Goal: Communication & Community: Answer question/provide support

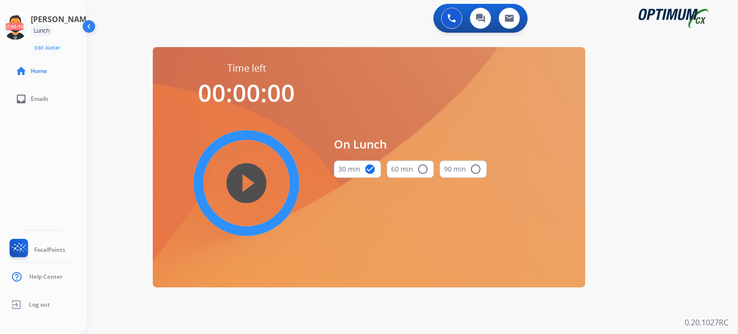
click at [25, 29] on icon at bounding box center [15, 27] width 31 height 31
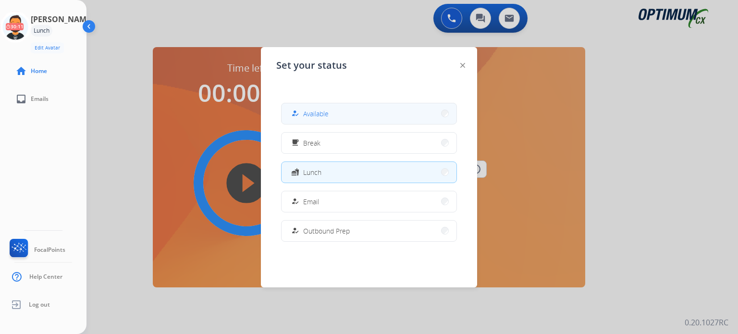
click at [311, 107] on button "how_to_reg Available" at bounding box center [368, 113] width 175 height 21
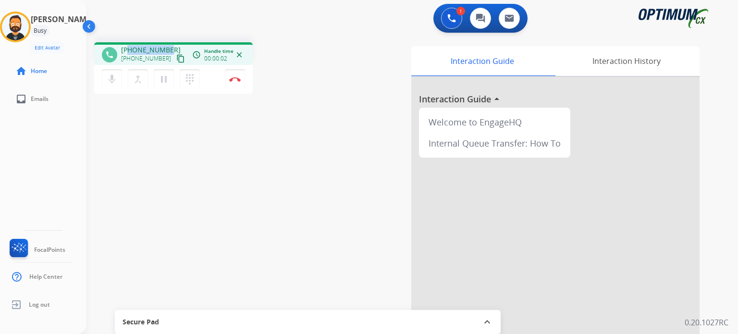
drag, startPoint x: 169, startPoint y: 49, endPoint x: 130, endPoint y: 49, distance: 38.4
click at [130, 49] on div "+18042057688 +18042057688 content_copy" at bounding box center [153, 54] width 65 height 19
copy span "8042057688"
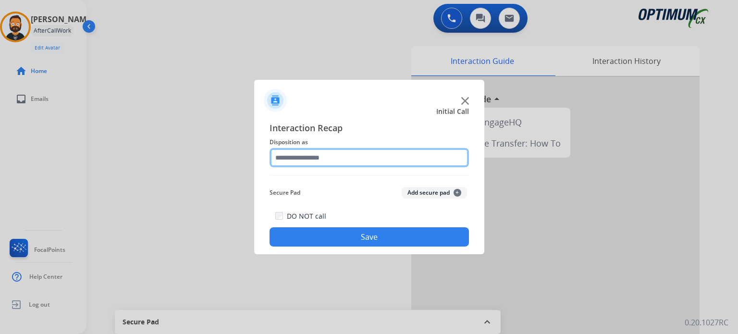
click at [353, 158] on input "text" at bounding box center [368, 157] width 199 height 19
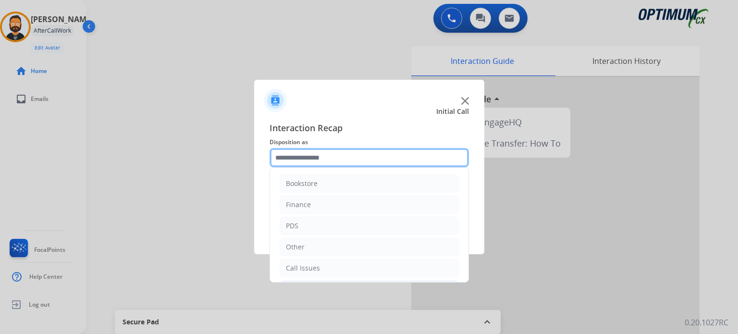
scroll to position [63, 0]
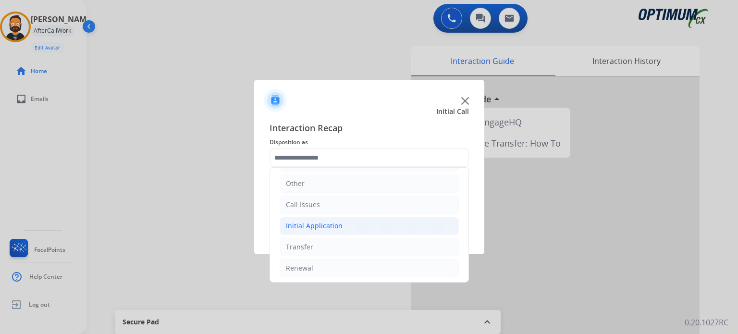
click at [317, 221] on div "Initial Application" at bounding box center [314, 226] width 57 height 10
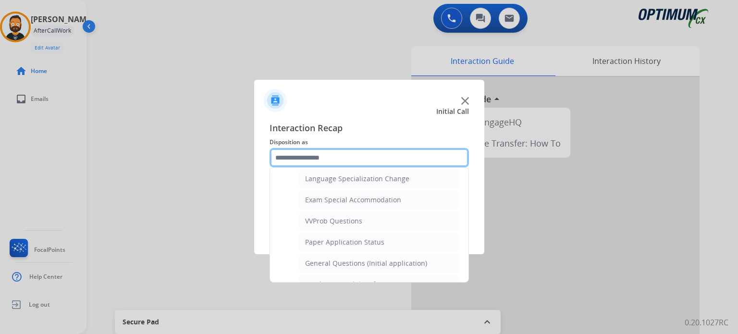
scroll to position [496, 0]
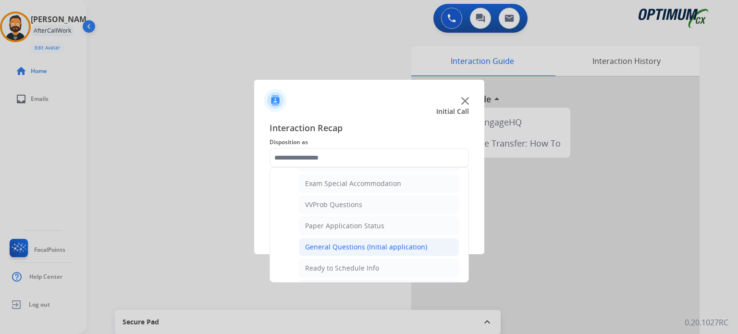
click at [345, 244] on div "General Questions (Initial application)" at bounding box center [366, 247] width 122 height 10
type input "**********"
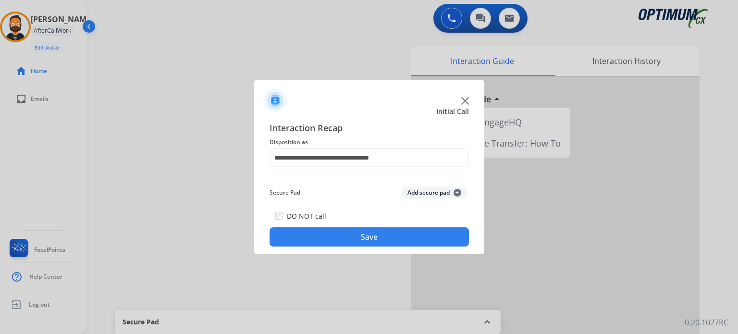
click at [347, 244] on button "Save" at bounding box center [368, 236] width 199 height 19
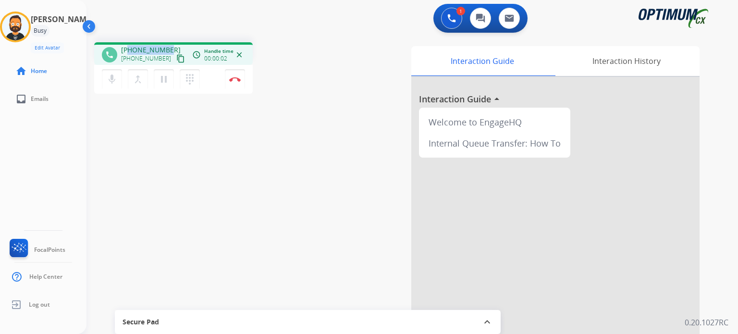
drag, startPoint x: 167, startPoint y: 48, endPoint x: 129, endPoint y: 47, distance: 38.4
click at [129, 47] on span "+14045425612" at bounding box center [151, 50] width 60 height 10
copy span "4045425612"
click at [235, 77] on img at bounding box center [235, 79] width 12 height 5
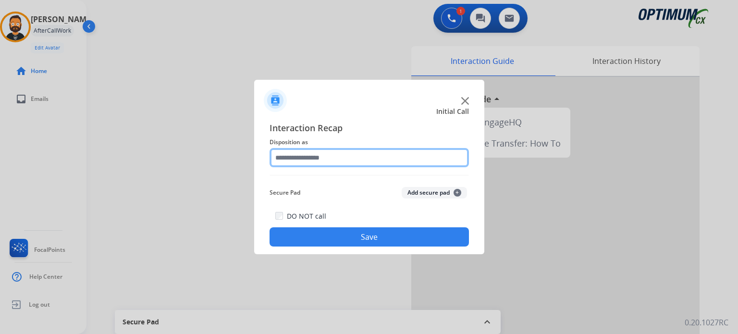
click at [352, 163] on input "text" at bounding box center [368, 157] width 199 height 19
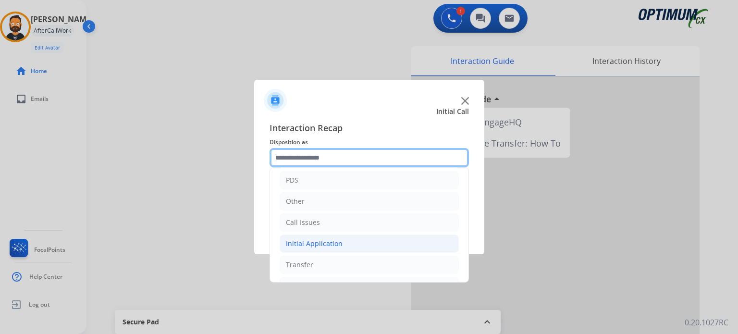
scroll to position [63, 0]
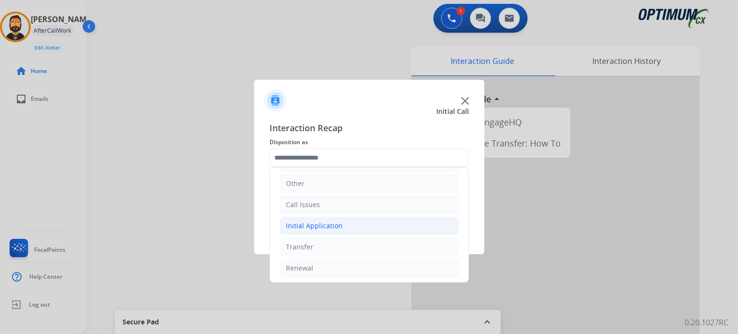
click at [317, 226] on div "Initial Application" at bounding box center [314, 226] width 57 height 10
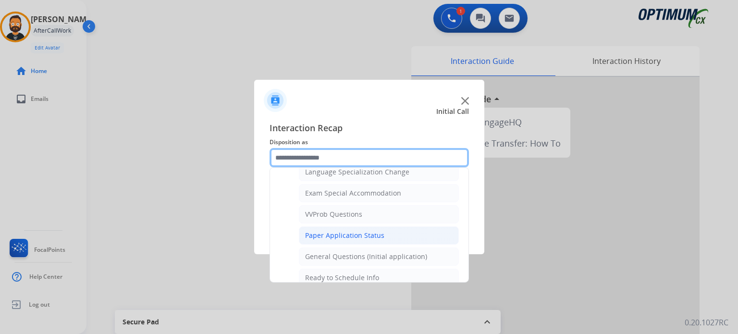
scroll to position [496, 0]
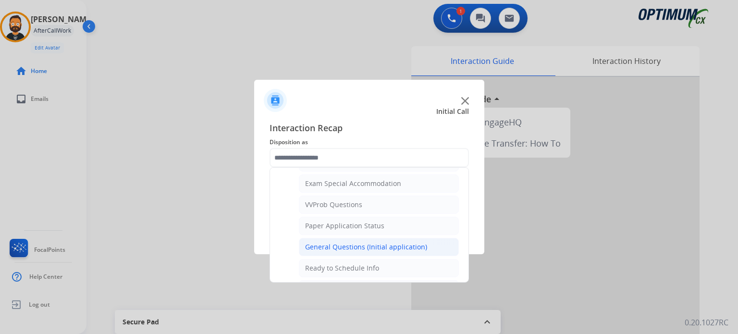
click at [329, 238] on li "General Questions (Initial application)" at bounding box center [379, 247] width 160 height 18
type input "**********"
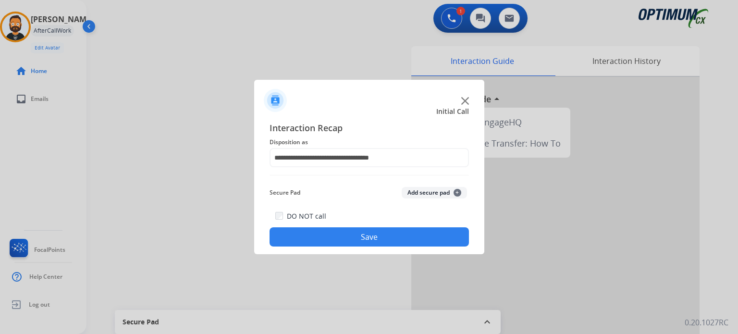
click at [329, 235] on button "Save" at bounding box center [368, 236] width 199 height 19
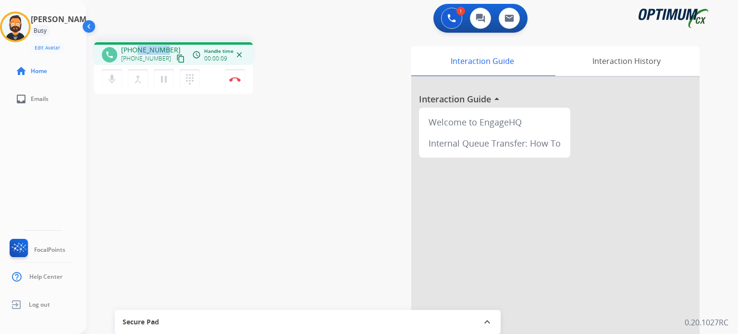
drag, startPoint x: 165, startPoint y: 46, endPoint x: 159, endPoint y: 53, distance: 10.2
click at [137, 51] on span "+19182309696" at bounding box center [151, 50] width 60 height 10
drag, startPoint x: 165, startPoint y: 45, endPoint x: 129, endPoint y: 48, distance: 36.1
click at [129, 48] on span "+19182309696" at bounding box center [151, 50] width 60 height 10
copy span "9182309696"
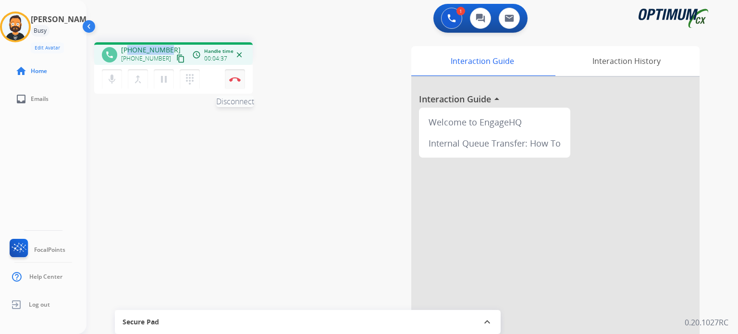
click at [236, 79] on img at bounding box center [235, 79] width 12 height 5
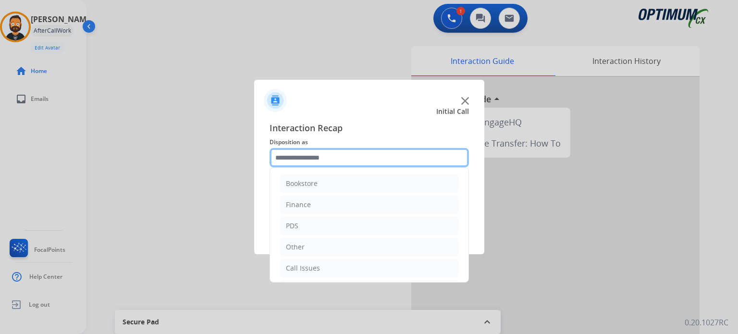
click at [321, 161] on input "text" at bounding box center [368, 157] width 199 height 19
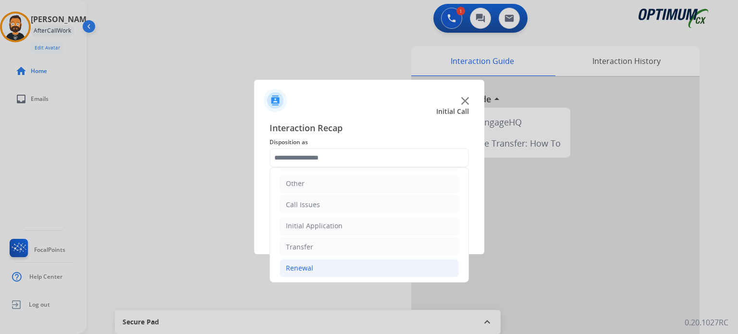
click at [330, 265] on li "Renewal" at bounding box center [369, 268] width 179 height 18
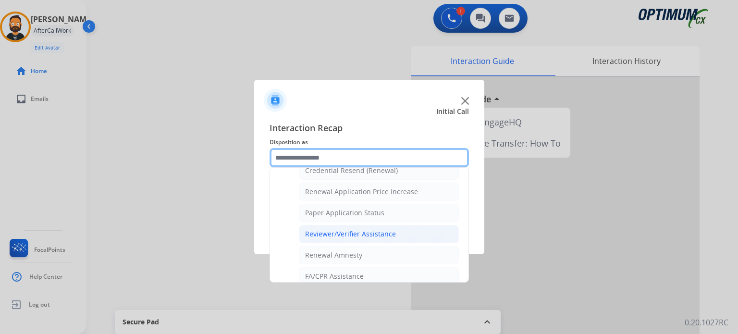
scroll to position [270, 0]
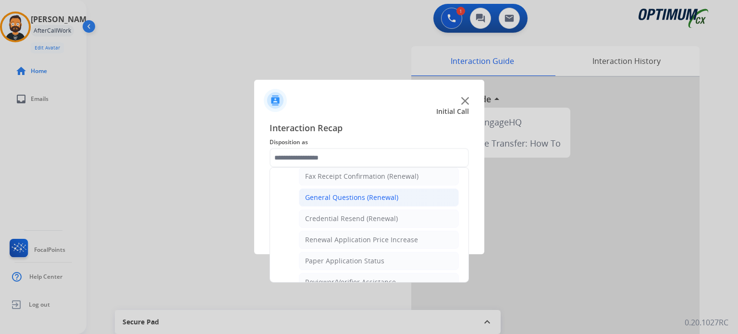
click at [341, 196] on div "General Questions (Renewal)" at bounding box center [351, 198] width 93 height 10
type input "**********"
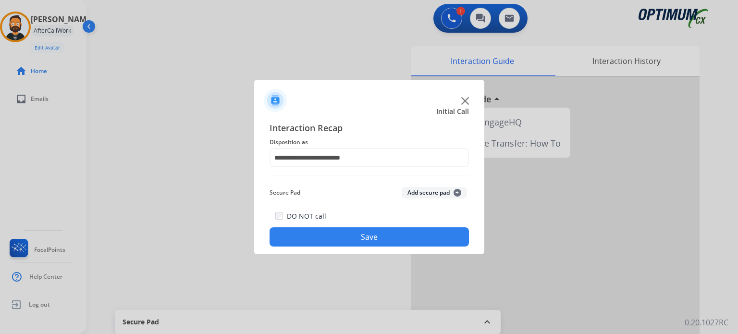
click at [344, 238] on button "Save" at bounding box center [368, 236] width 199 height 19
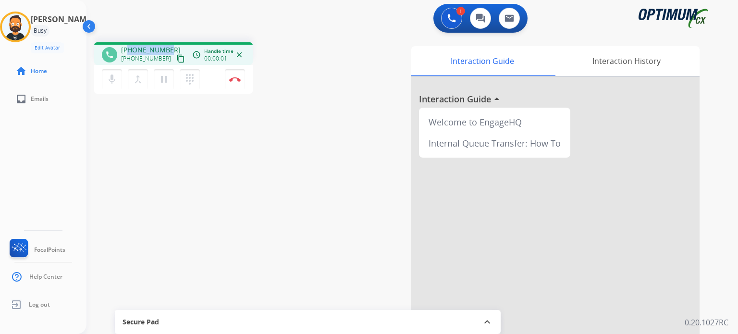
drag, startPoint x: 169, startPoint y: 47, endPoint x: 128, endPoint y: 46, distance: 40.8
click at [128, 46] on div "+16627228357 +16627228357 content_copy" at bounding box center [153, 54] width 65 height 19
copy span "6627228357"
click at [166, 85] on mat-icon "pause" at bounding box center [164, 79] width 12 height 12
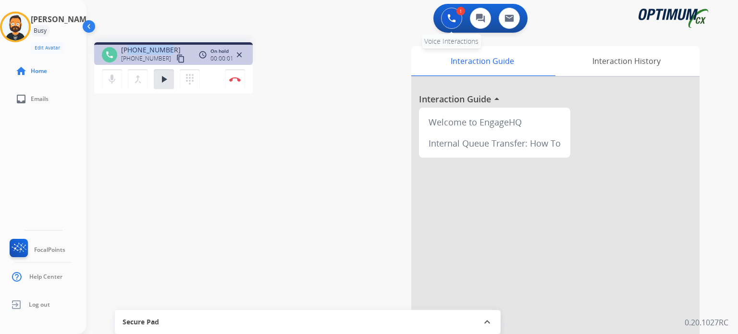
click at [451, 21] on img at bounding box center [451, 18] width 9 height 9
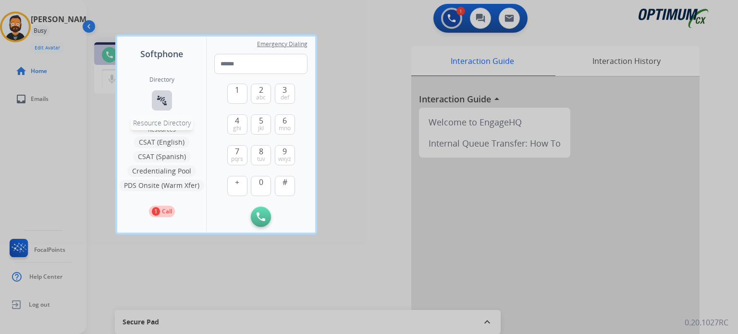
click at [156, 94] on button "connect_without_contact Resource Directory" at bounding box center [162, 100] width 20 height 20
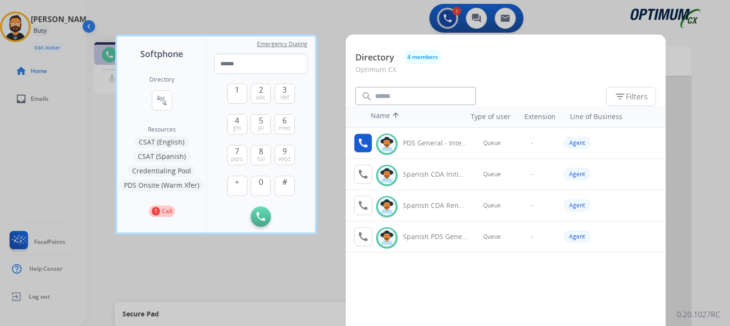
click at [361, 139] on mat-icon "call" at bounding box center [363, 143] width 12 height 12
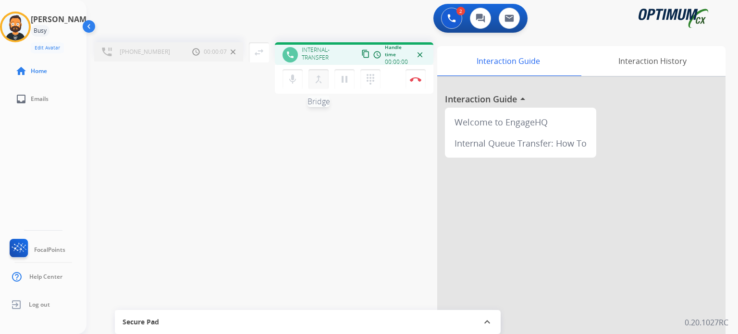
click at [325, 84] on button "merge_type Bridge" at bounding box center [318, 79] width 20 height 20
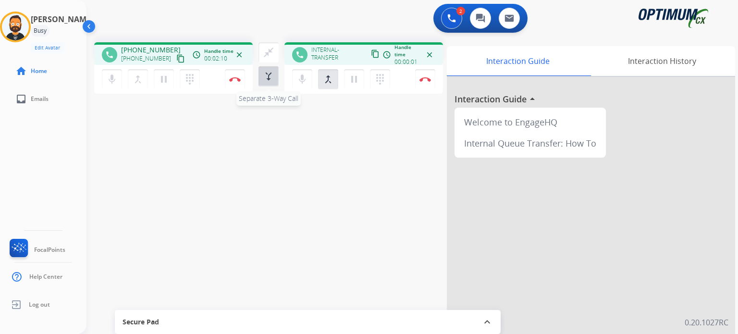
click at [274, 69] on button "merge_type Separate 3-Way Call" at bounding box center [268, 76] width 20 height 20
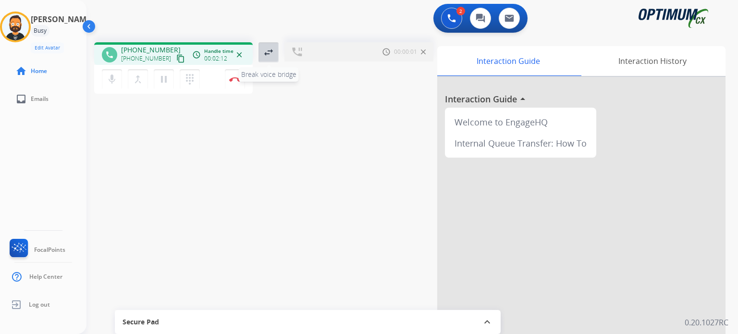
click at [271, 48] on mat-icon "swap_horiz" at bounding box center [269, 53] width 12 height 12
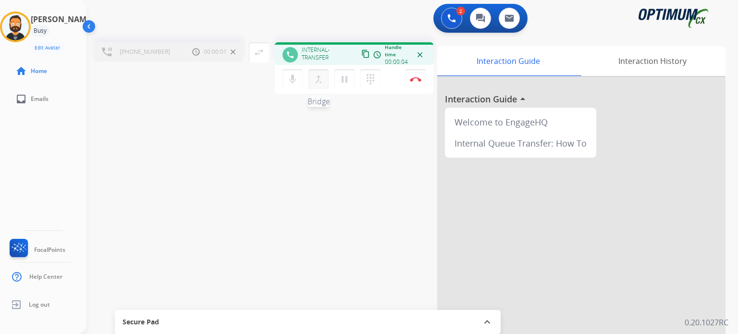
click at [323, 80] on mat-icon "merge_type" at bounding box center [319, 79] width 12 height 12
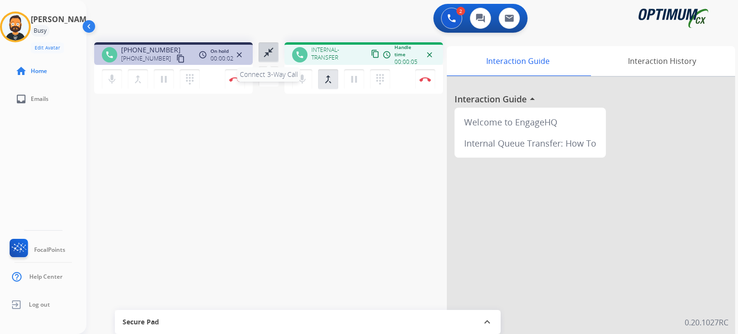
click at [272, 55] on mat-icon "close_fullscreen" at bounding box center [269, 53] width 12 height 12
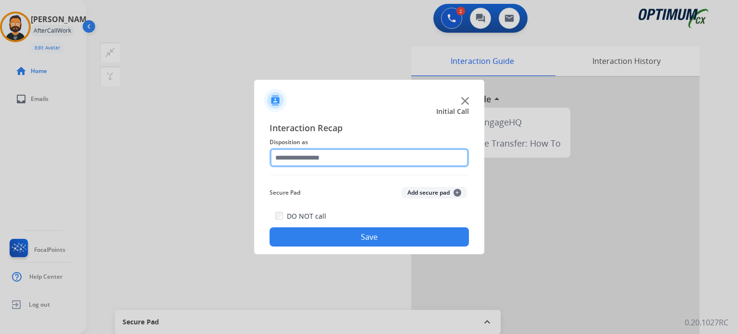
click at [344, 155] on input "text" at bounding box center [368, 157] width 199 height 19
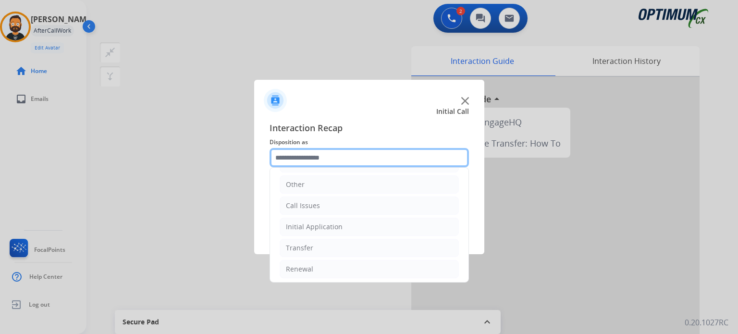
scroll to position [63, 0]
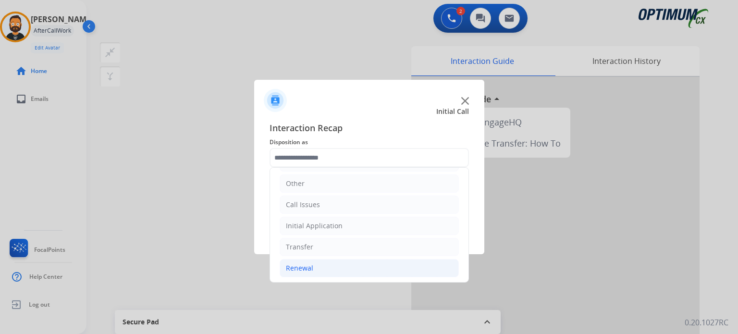
click at [324, 269] on li "Renewal" at bounding box center [369, 268] width 179 height 18
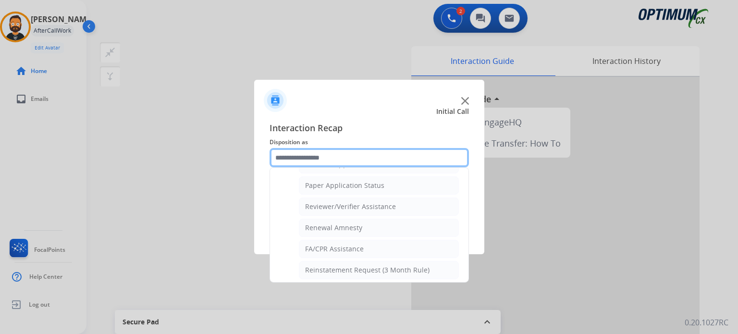
scroll to position [348, 0]
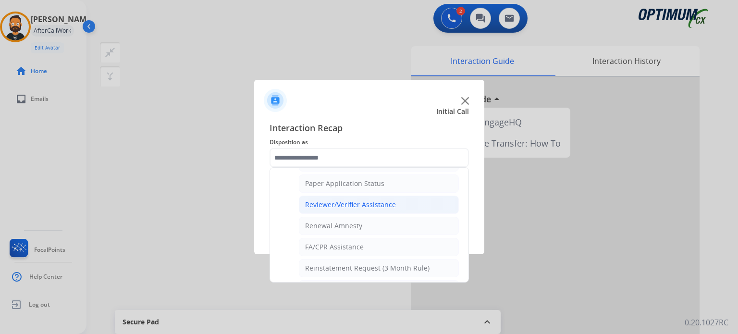
click at [382, 203] on div "Reviewer/Verifier Assistance" at bounding box center [350, 205] width 91 height 10
type input "**********"
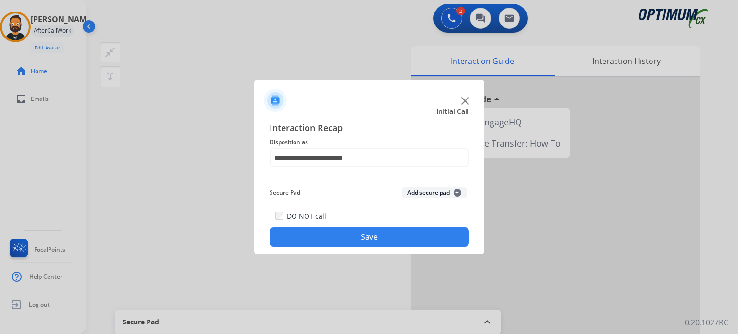
click at [370, 238] on button "Save" at bounding box center [368, 236] width 199 height 19
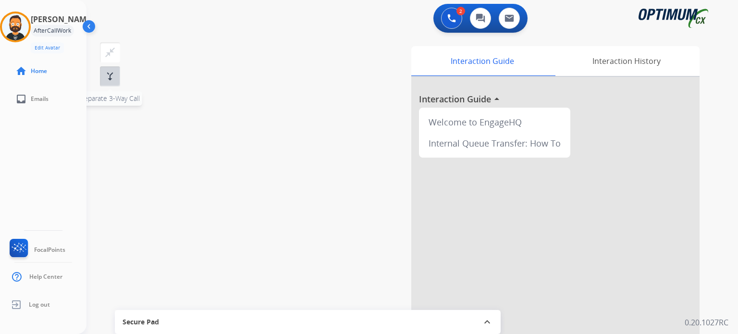
click at [111, 83] on button "merge_type Separate 3-Way Call" at bounding box center [110, 76] width 20 height 20
click at [112, 75] on mat-icon "merge_type" at bounding box center [110, 77] width 12 height 12
click at [116, 52] on button "close_fullscreen Connect 3-Way Call" at bounding box center [110, 52] width 20 height 20
click at [110, 55] on mat-icon "close_fullscreen" at bounding box center [110, 53] width 12 height 12
click at [113, 55] on mat-icon "close_fullscreen" at bounding box center [110, 53] width 12 height 12
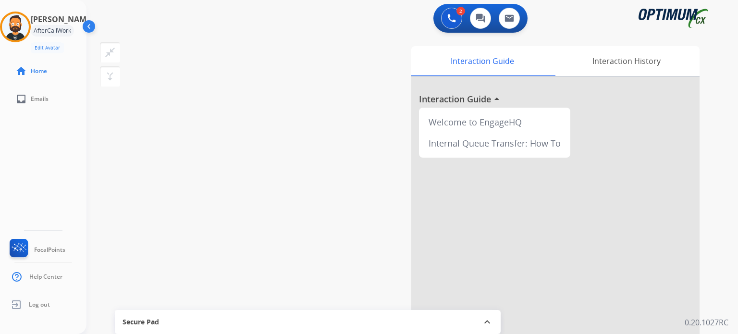
click at [129, 112] on div "swap_horiz Break voice bridge close_fullscreen Connect 3-Way Call merge_type Se…" at bounding box center [400, 235] width 628 height 401
click at [92, 33] on img at bounding box center [90, 28] width 18 height 18
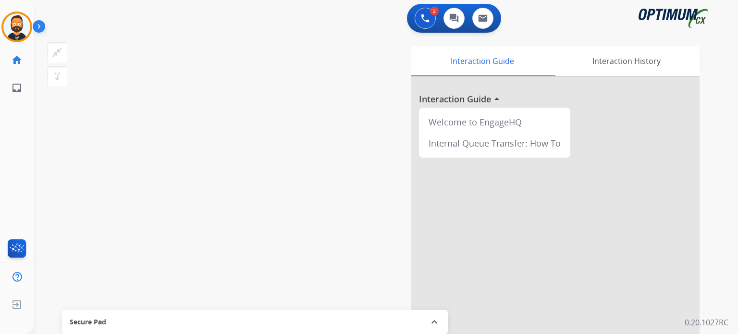
click at [43, 29] on img at bounding box center [41, 28] width 16 height 18
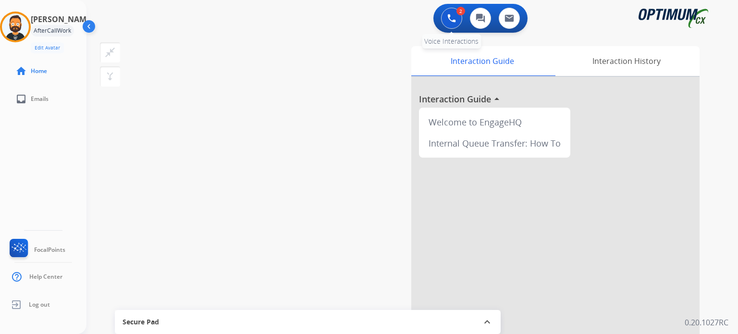
click at [456, 18] on button at bounding box center [451, 18] width 21 height 21
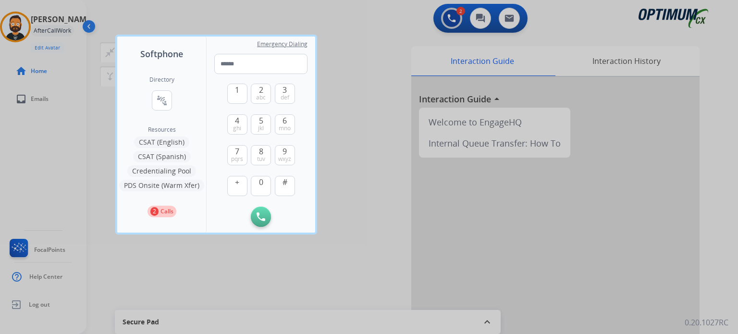
click at [448, 16] on div at bounding box center [369, 167] width 738 height 334
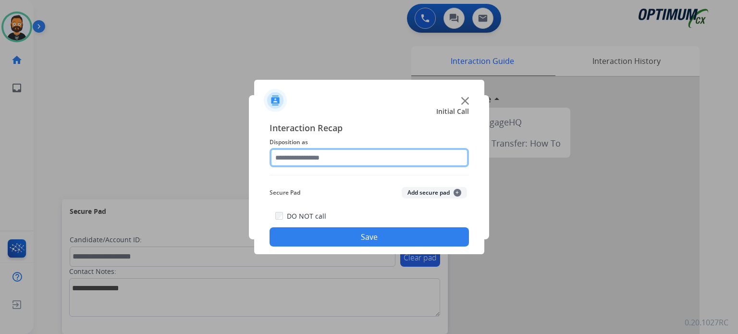
click at [350, 157] on input "text" at bounding box center [368, 157] width 199 height 19
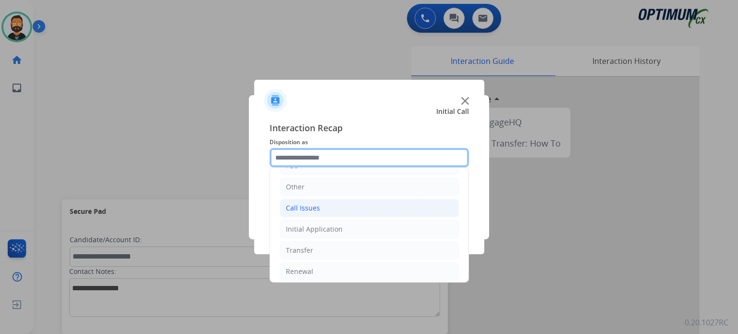
scroll to position [63, 0]
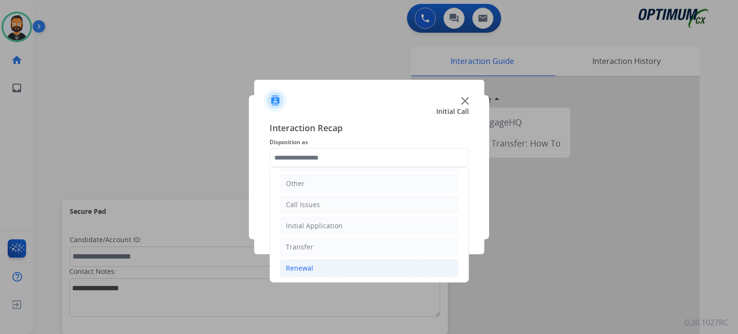
click at [325, 265] on li "Renewal" at bounding box center [369, 268] width 179 height 18
click at [321, 262] on li "Renewal" at bounding box center [369, 268] width 179 height 18
click at [335, 266] on li "Renewal" at bounding box center [369, 268] width 179 height 18
click at [464, 103] on img at bounding box center [465, 101] width 8 height 8
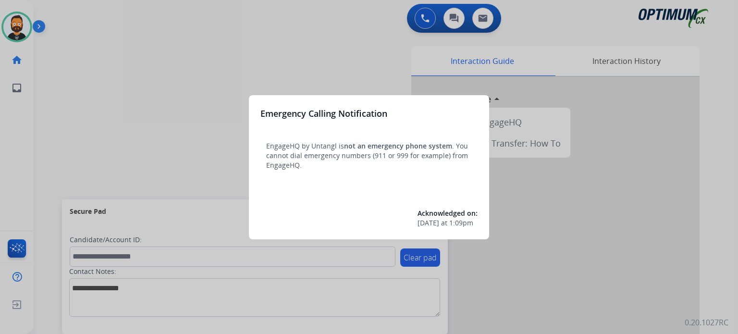
click at [215, 58] on div at bounding box center [369, 167] width 738 height 334
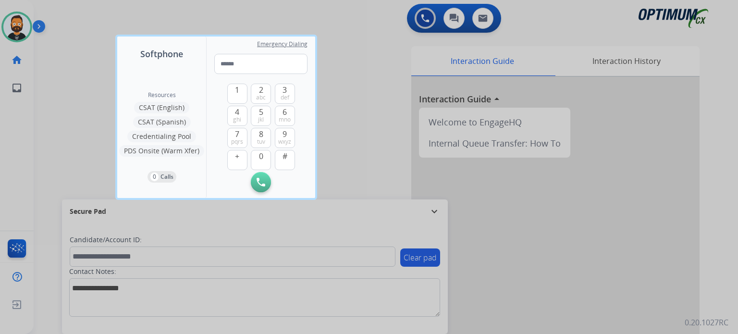
click at [368, 141] on div at bounding box center [369, 167] width 738 height 334
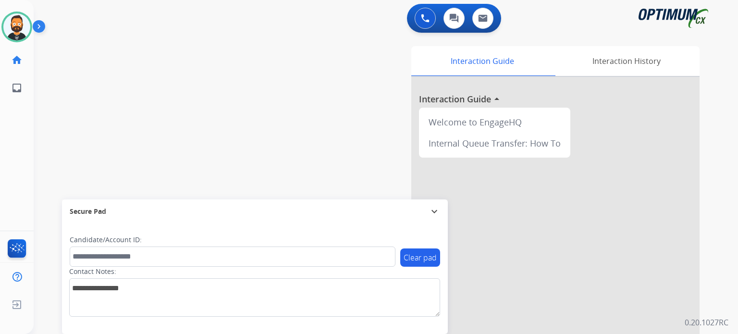
click at [436, 210] on mat-icon "expand_more" at bounding box center [434, 212] width 12 height 12
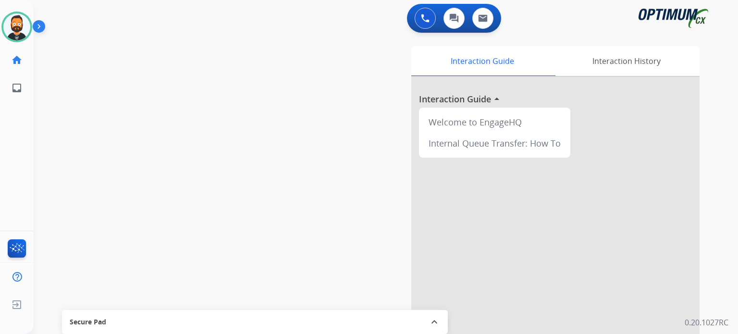
click at [40, 25] on img at bounding box center [41, 28] width 16 height 18
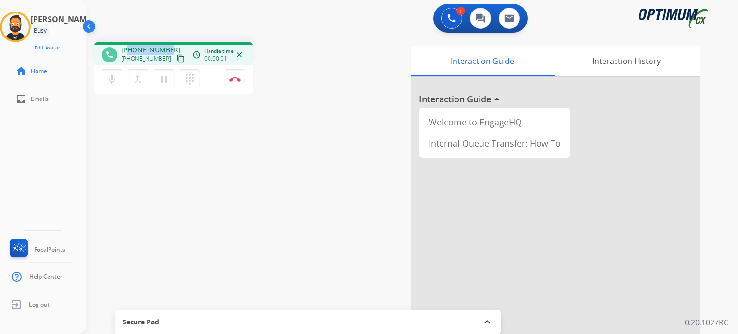
drag, startPoint x: 170, startPoint y: 46, endPoint x: 130, endPoint y: 46, distance: 40.3
click at [130, 46] on div "[PHONE_NUMBER] [PHONE_NUMBER] content_copy" at bounding box center [153, 54] width 65 height 19
copy span "3149102722"
click at [237, 79] on img at bounding box center [235, 79] width 12 height 5
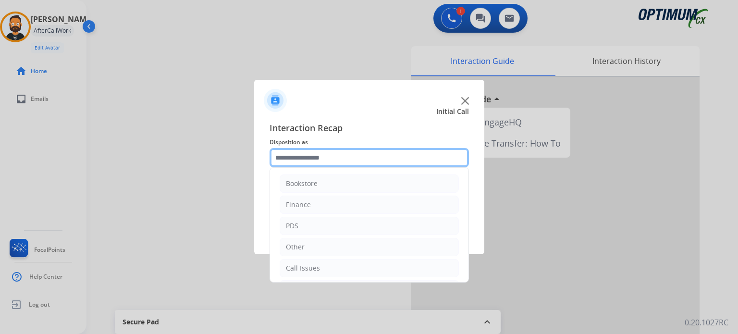
click at [322, 155] on input "text" at bounding box center [368, 157] width 199 height 19
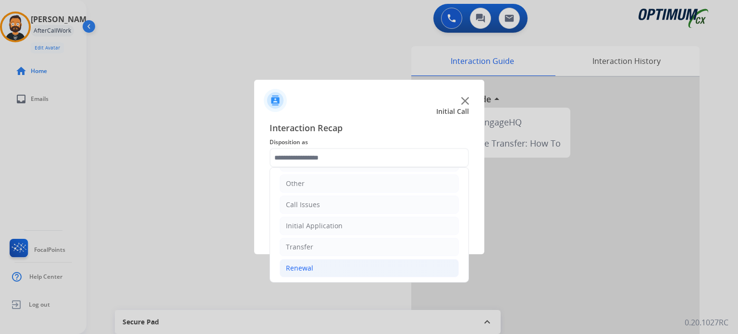
click at [317, 260] on li "Renewal" at bounding box center [369, 268] width 179 height 18
click at [313, 205] on div "Call Issues" at bounding box center [303, 205] width 34 height 10
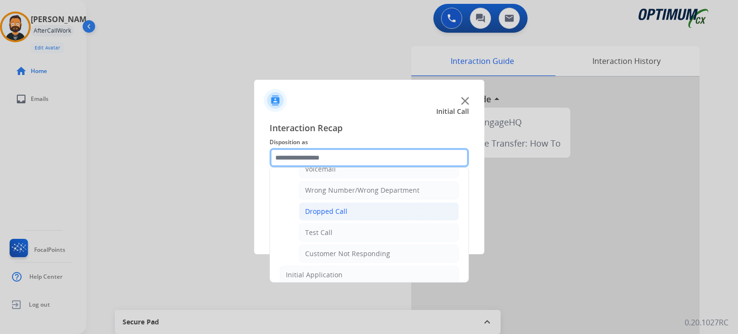
scroll to position [24, 0]
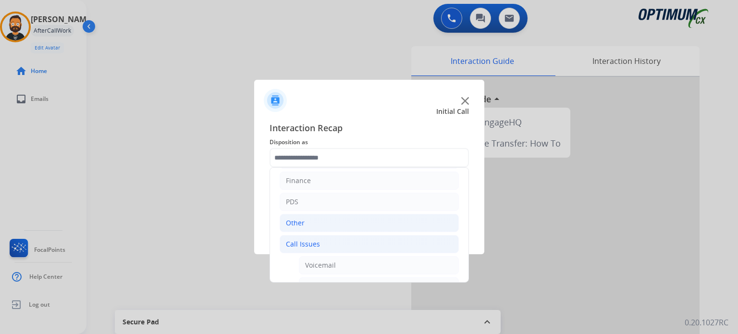
click at [323, 217] on li "Other" at bounding box center [369, 223] width 179 height 18
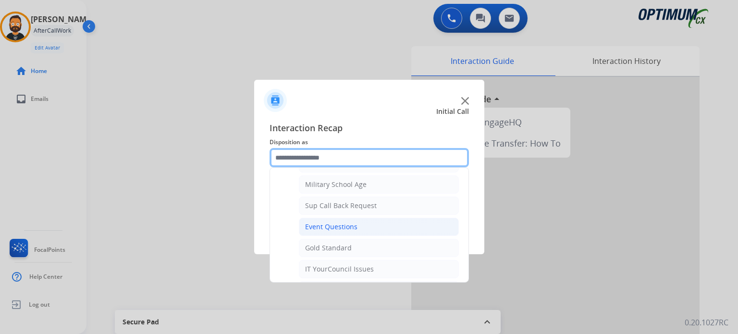
scroll to position [120, 0]
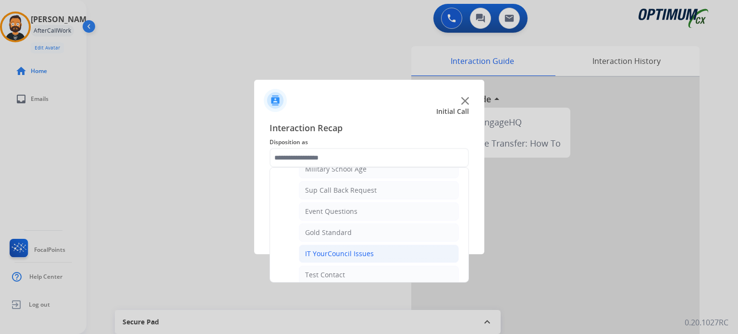
click at [329, 251] on div "IT YourCouncil Issues" at bounding box center [339, 254] width 69 height 10
type input "**********"
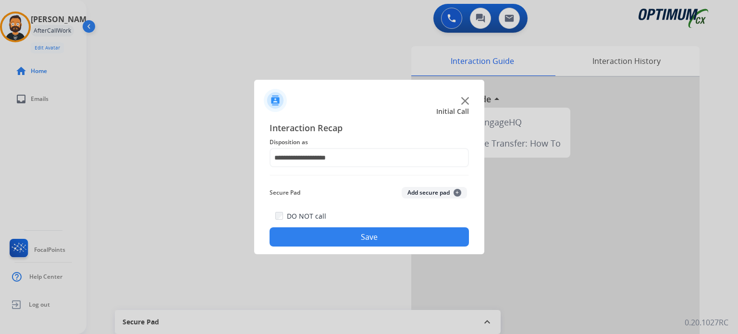
click at [337, 240] on button "Save" at bounding box center [368, 236] width 199 height 19
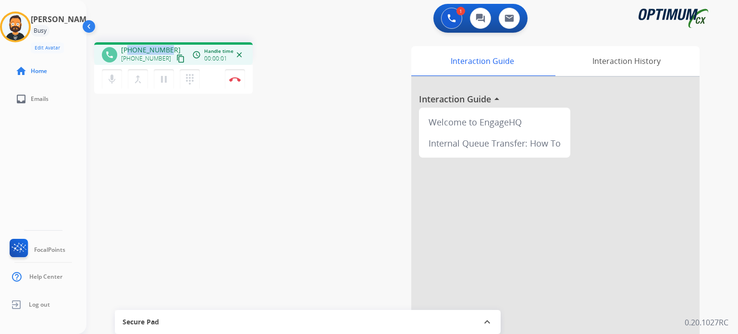
drag, startPoint x: 167, startPoint y: 48, endPoint x: 130, endPoint y: 47, distance: 37.5
click at [130, 47] on span "[PHONE_NUMBER]" at bounding box center [151, 50] width 60 height 10
copy span "6514424280"
click at [234, 73] on button "Disconnect" at bounding box center [235, 79] width 20 height 20
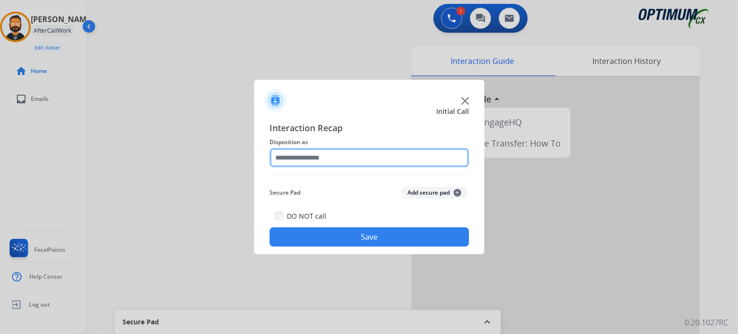
click at [288, 149] on input "text" at bounding box center [368, 157] width 199 height 19
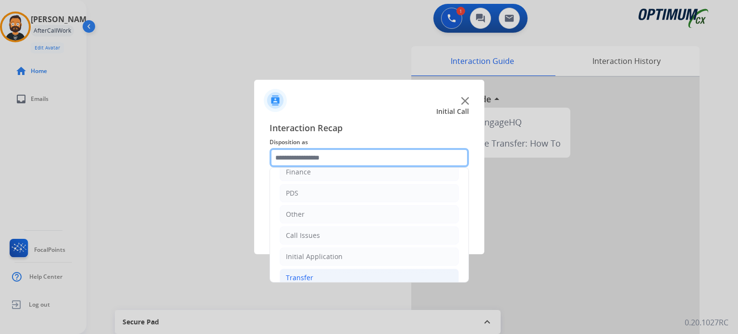
scroll to position [63, 0]
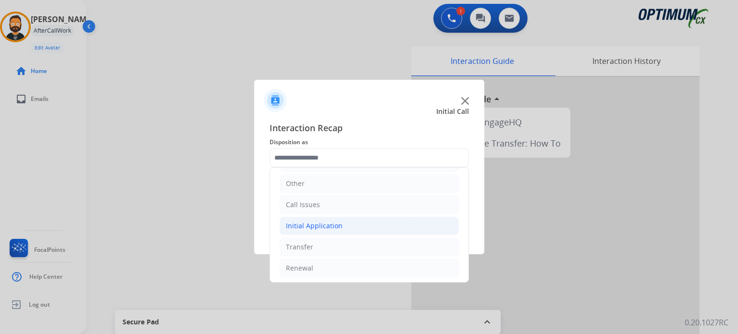
click at [346, 228] on li "Initial Application" at bounding box center [369, 226] width 179 height 18
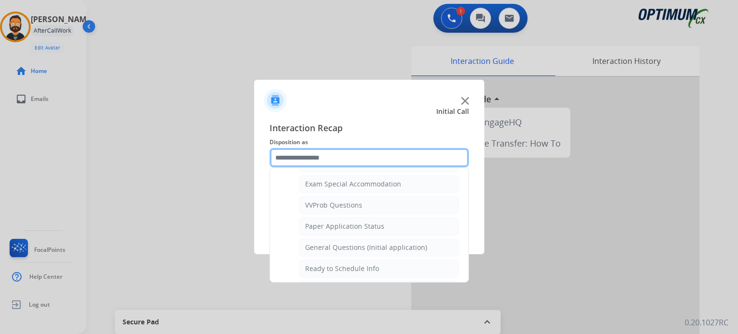
scroll to position [544, 0]
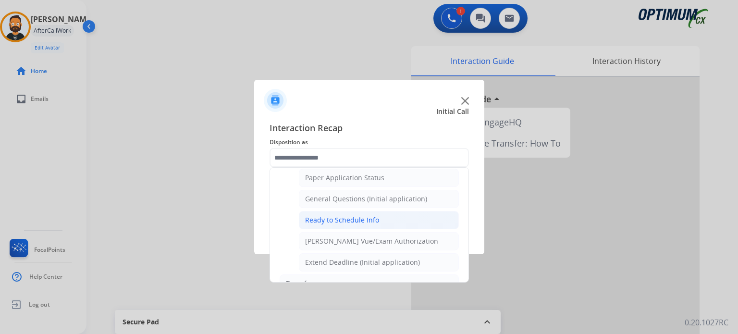
click at [342, 218] on div "Ready to Schedule Info" at bounding box center [342, 220] width 74 height 10
type input "**********"
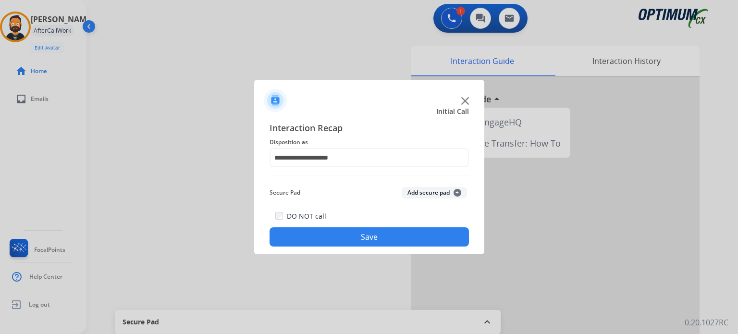
click at [337, 228] on button "Save" at bounding box center [368, 236] width 199 height 19
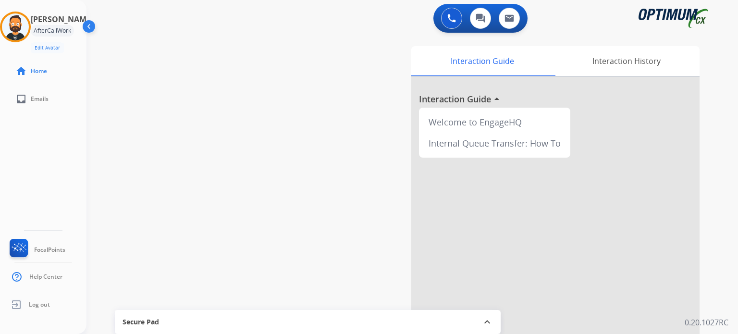
click at [225, 122] on div "swap_horiz Break voice bridge close_fullscreen Connect 3-Way Call merge_type Se…" at bounding box center [400, 235] width 628 height 401
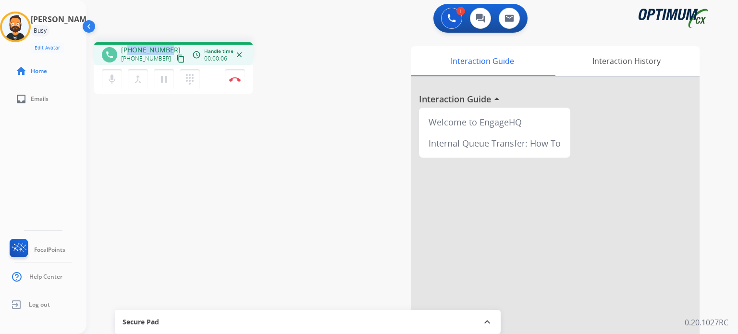
drag, startPoint x: 167, startPoint y: 48, endPoint x: 127, endPoint y: 44, distance: 40.0
click at [127, 44] on div "phone [PHONE_NUMBER] [PHONE_NUMBER] content_copy access_time Call metrics Queue…" at bounding box center [173, 53] width 159 height 23
copy span "4075010662"
click at [235, 82] on button "Disconnect" at bounding box center [235, 79] width 20 height 20
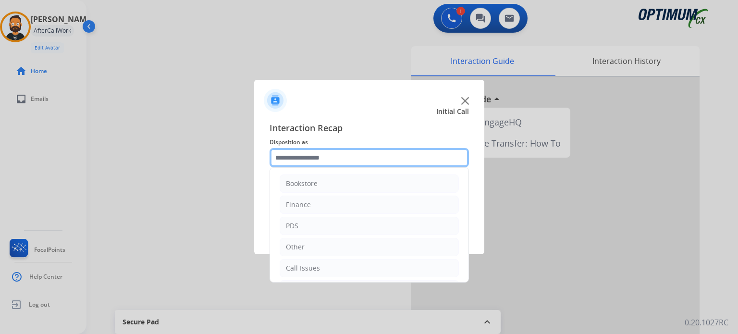
click at [321, 159] on input "text" at bounding box center [368, 157] width 199 height 19
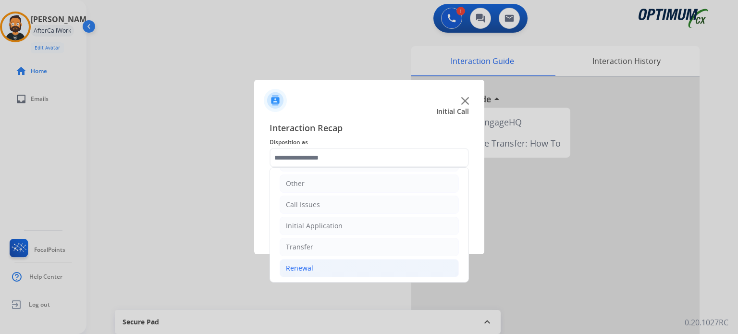
click at [320, 263] on li "Renewal" at bounding box center [369, 268] width 179 height 18
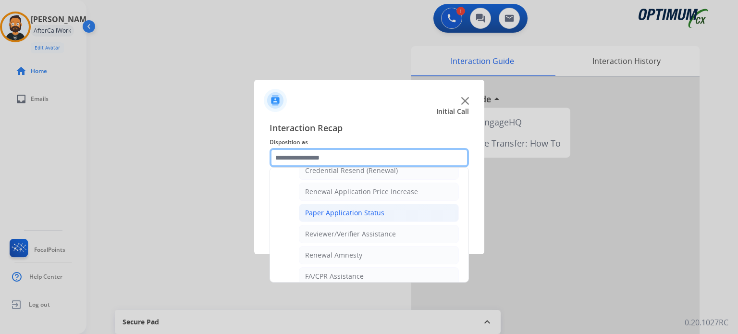
scroll to position [270, 0]
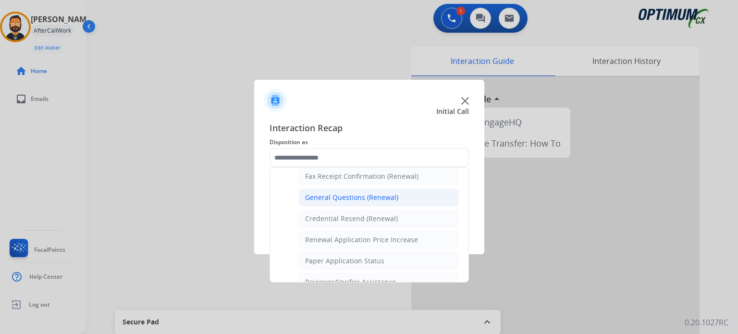
click at [331, 193] on div "General Questions (Renewal)" at bounding box center [351, 198] width 93 height 10
type input "**********"
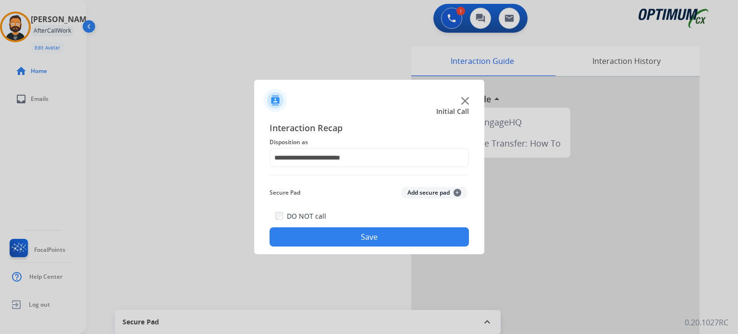
click at [327, 232] on button "Save" at bounding box center [368, 236] width 199 height 19
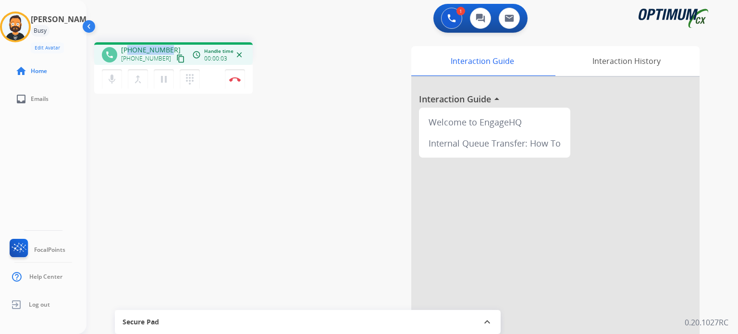
drag, startPoint x: 168, startPoint y: 48, endPoint x: 129, endPoint y: 49, distance: 39.4
click at [129, 49] on div "[PHONE_NUMBER] [PHONE_NUMBER] content_copy" at bounding box center [153, 54] width 65 height 19
copy span "9372158427"
click at [234, 85] on button "Disconnect" at bounding box center [235, 79] width 20 height 20
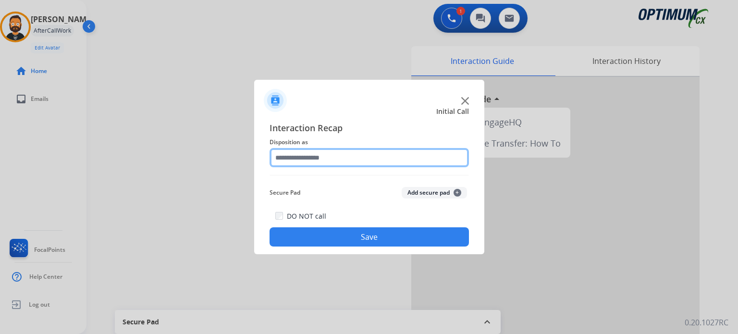
click at [311, 154] on input "text" at bounding box center [368, 157] width 199 height 19
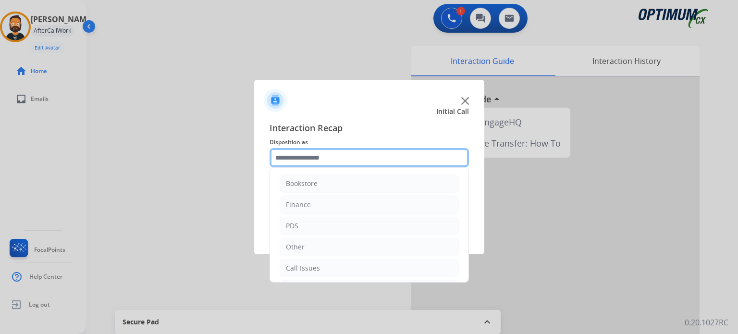
scroll to position [63, 0]
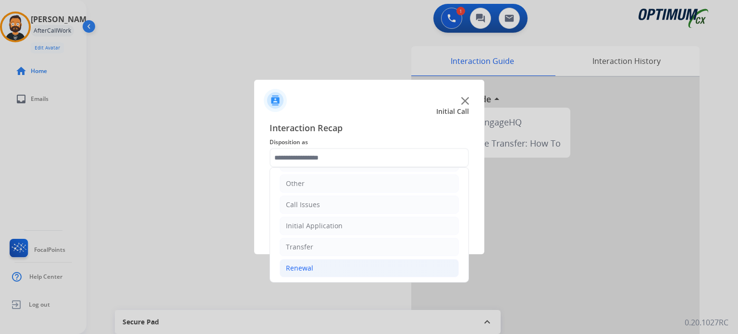
click at [330, 269] on li "Renewal" at bounding box center [369, 268] width 179 height 18
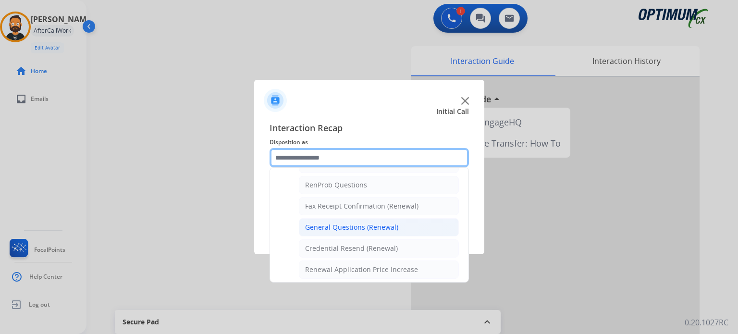
scroll to position [222, 0]
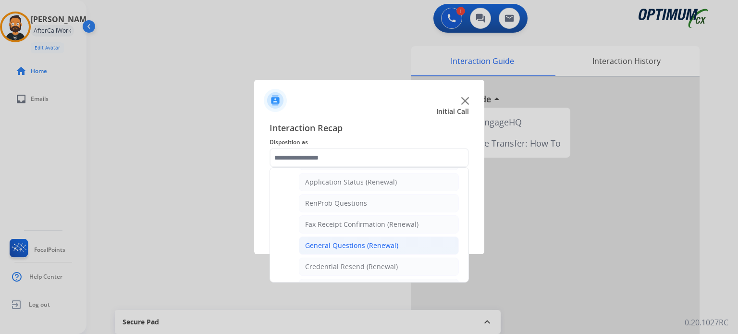
click at [334, 241] on div "General Questions (Renewal)" at bounding box center [351, 246] width 93 height 10
type input "**********"
click at [334, 240] on button "Save" at bounding box center [368, 236] width 199 height 19
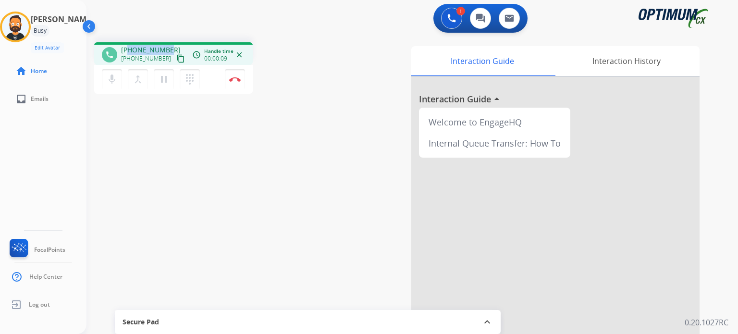
drag, startPoint x: 169, startPoint y: 46, endPoint x: 129, endPoint y: 51, distance: 40.2
click at [129, 51] on div "[PHONE_NUMBER] [PHONE_NUMBER] content_copy" at bounding box center [153, 54] width 65 height 19
copy span "5856493758"
click at [240, 78] on img at bounding box center [235, 79] width 12 height 5
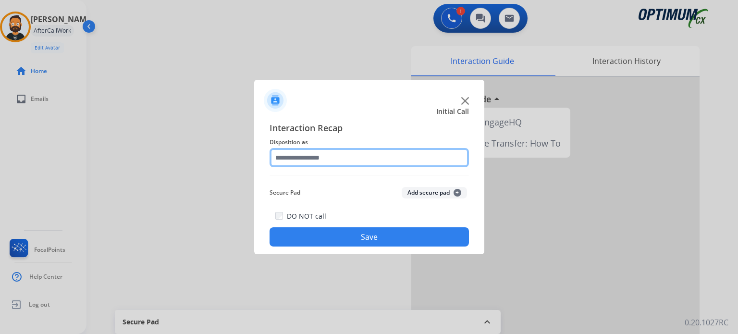
click at [312, 155] on input "text" at bounding box center [368, 157] width 199 height 19
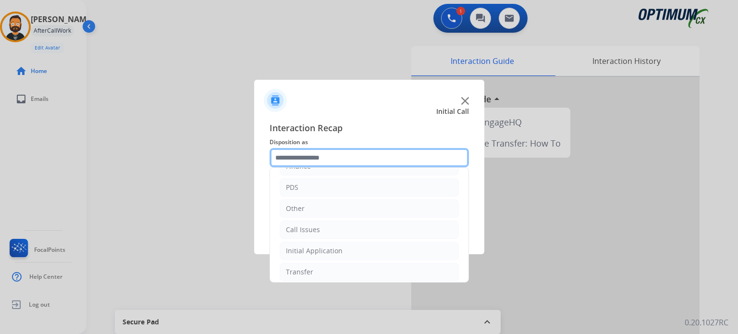
scroll to position [63, 0]
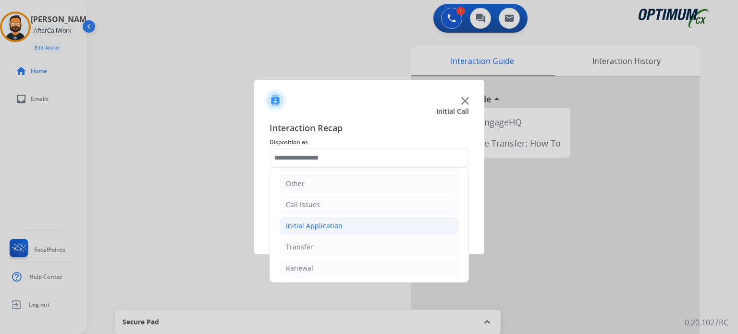
click at [318, 225] on div "Initial Application" at bounding box center [314, 226] width 57 height 10
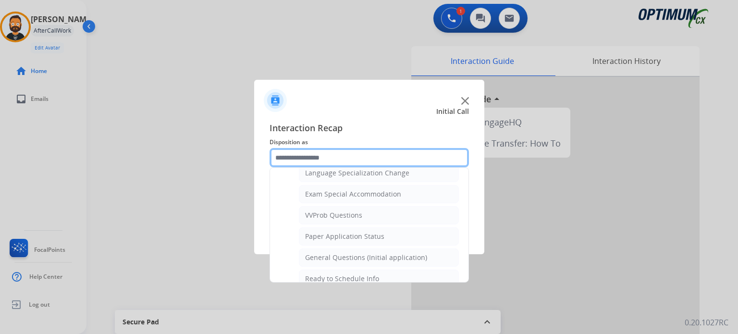
scroll to position [496, 0]
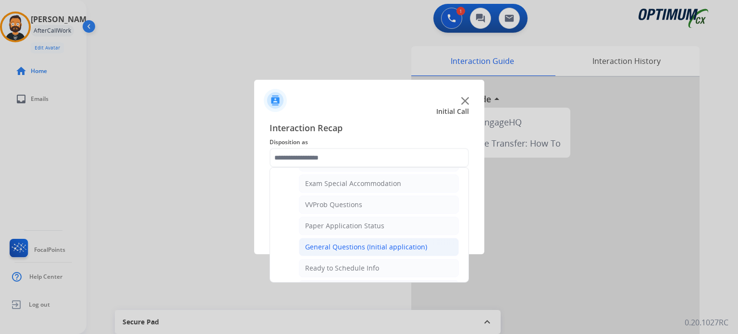
click at [342, 242] on div "General Questions (Initial application)" at bounding box center [366, 247] width 122 height 10
type input "**********"
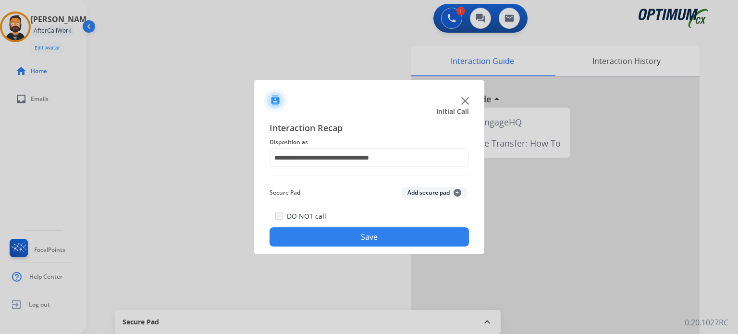
click at [342, 240] on button "Save" at bounding box center [368, 236] width 199 height 19
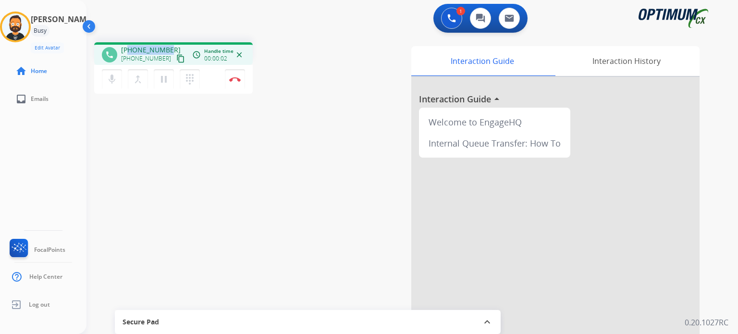
drag, startPoint x: 170, startPoint y: 49, endPoint x: 128, endPoint y: 46, distance: 42.4
click at [128, 46] on div "[PHONE_NUMBER] [PHONE_NUMBER] content_copy" at bounding box center [153, 54] width 65 height 19
copy span "3304216771"
click at [236, 82] on button "Disconnect" at bounding box center [235, 79] width 20 height 20
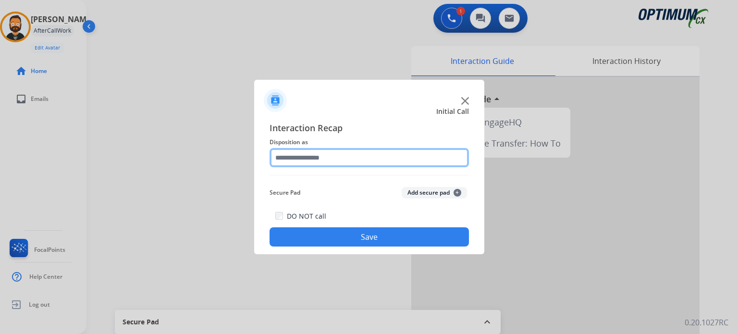
click at [295, 157] on input "text" at bounding box center [368, 157] width 199 height 19
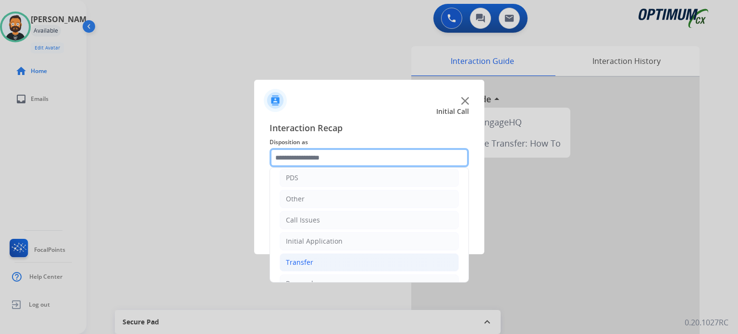
scroll to position [63, 0]
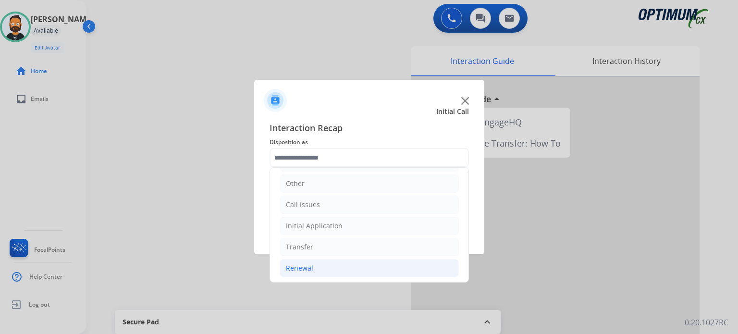
click at [311, 264] on div "Renewal" at bounding box center [299, 268] width 27 height 10
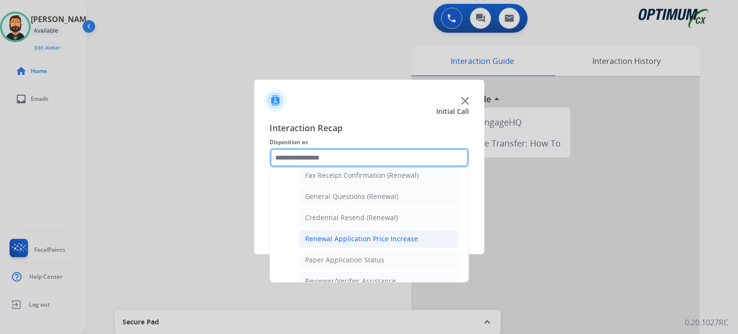
scroll to position [256, 0]
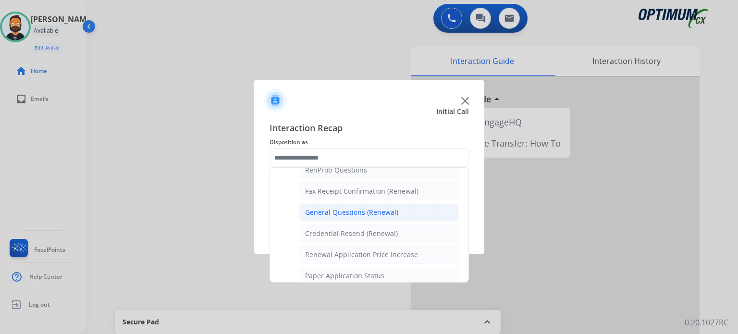
click at [342, 215] on li "General Questions (Renewal)" at bounding box center [379, 212] width 160 height 18
type input "**********"
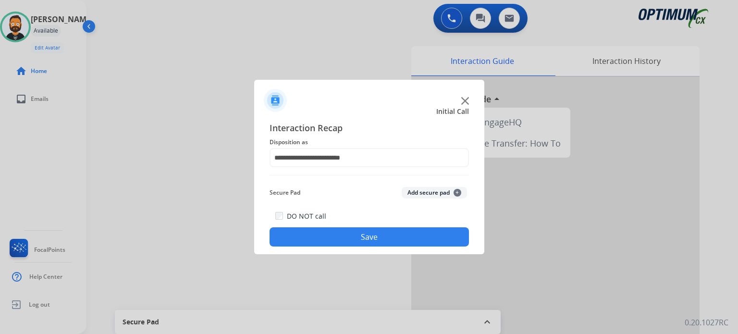
click at [340, 239] on button "Save" at bounding box center [368, 236] width 199 height 19
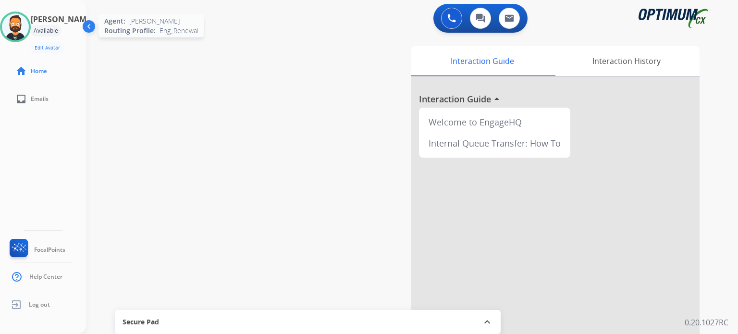
click at [26, 25] on img at bounding box center [15, 26] width 27 height 27
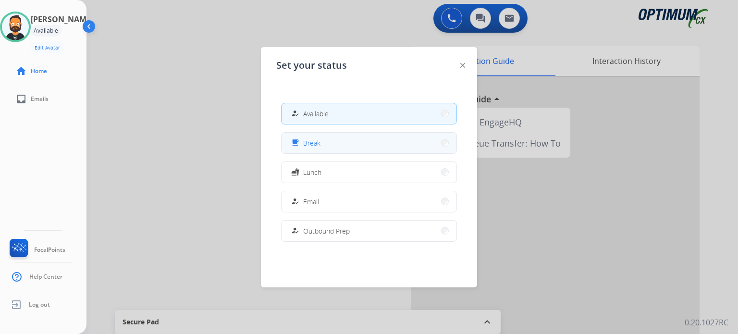
click at [314, 145] on span "Break" at bounding box center [311, 143] width 17 height 10
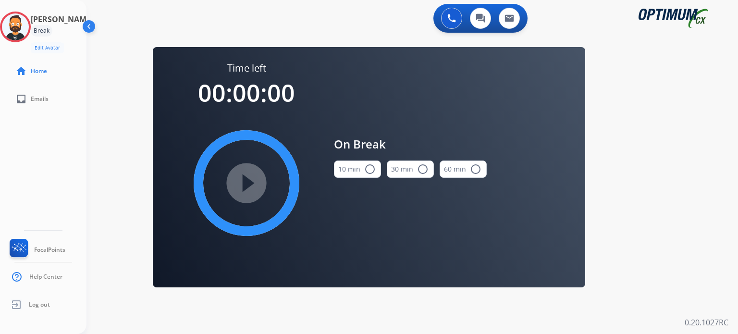
click at [360, 169] on button "10 min radio_button_unchecked" at bounding box center [357, 168] width 47 height 17
click at [212, 189] on div "play_circle_filled" at bounding box center [246, 183] width 144 height 144
click at [241, 189] on mat-icon "play_circle_filled" at bounding box center [247, 183] width 12 height 12
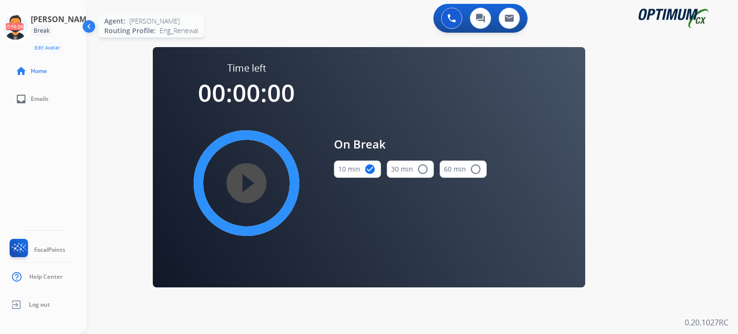
click at [23, 17] on icon at bounding box center [15, 27] width 31 height 31
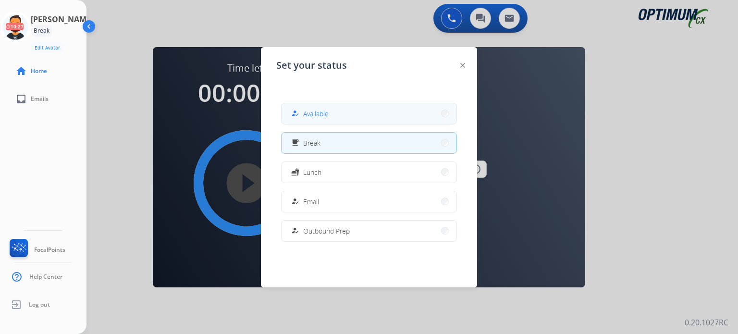
click at [297, 105] on button "how_to_reg Available" at bounding box center [368, 113] width 175 height 21
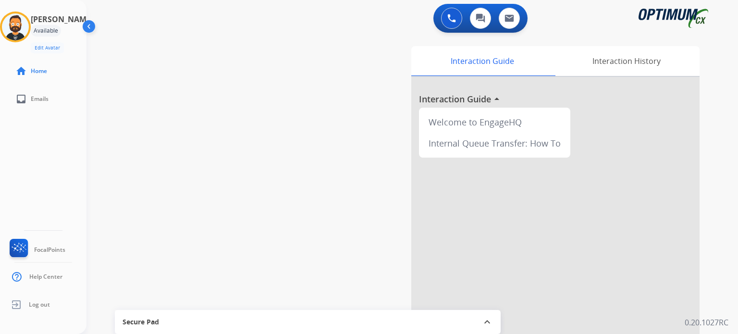
click at [238, 61] on div "swap_horiz Break voice bridge close_fullscreen Connect 3-Way Call merge_type Se…" at bounding box center [400, 235] width 628 height 401
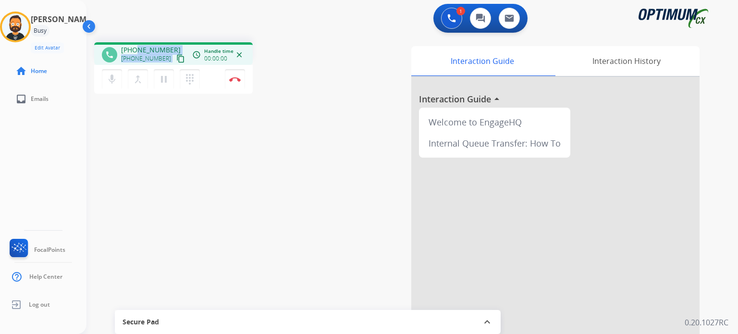
drag, startPoint x: 171, startPoint y: 49, endPoint x: 136, endPoint y: 40, distance: 36.2
click at [136, 42] on div "phone [PHONE_NUMBER] [PHONE_NUMBER] content_copy access_time Call metrics Queue…" at bounding box center [173, 53] width 159 height 23
drag, startPoint x: 139, startPoint y: 30, endPoint x: 180, endPoint y: 50, distance: 44.9
click at [140, 30] on div "1 Voice Interactions 0 Chat Interactions 0 Email Interactions" at bounding box center [406, 19] width 617 height 31
drag, startPoint x: 168, startPoint y: 48, endPoint x: 129, endPoint y: 44, distance: 39.1
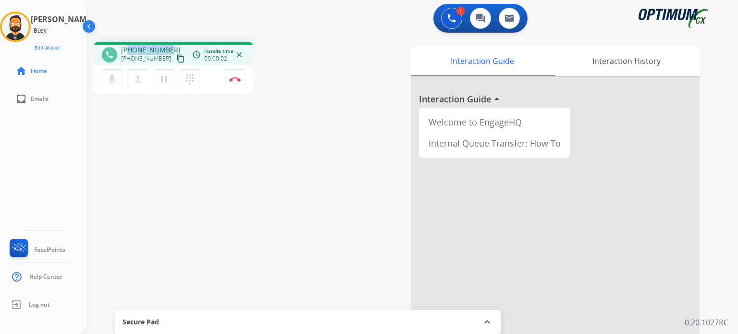
click at [129, 44] on div "phone [PHONE_NUMBER] [PHONE_NUMBER] content_copy access_time Call metrics Queue…" at bounding box center [173, 53] width 159 height 23
copy span "6158628860"
click at [233, 78] on img at bounding box center [235, 79] width 12 height 5
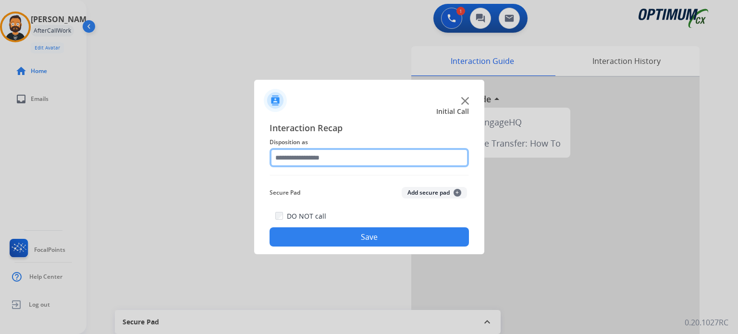
click at [346, 157] on input "text" at bounding box center [368, 157] width 199 height 19
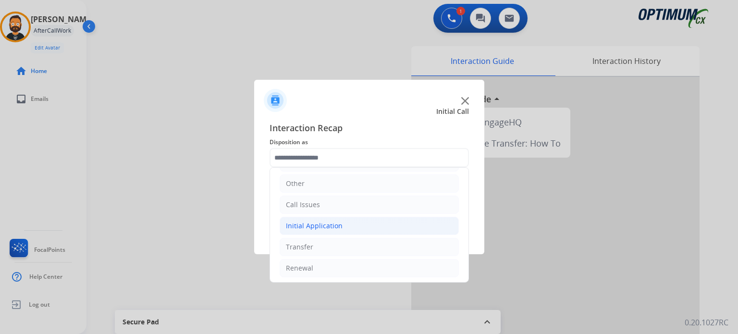
click at [342, 224] on li "Initial Application" at bounding box center [369, 226] width 179 height 18
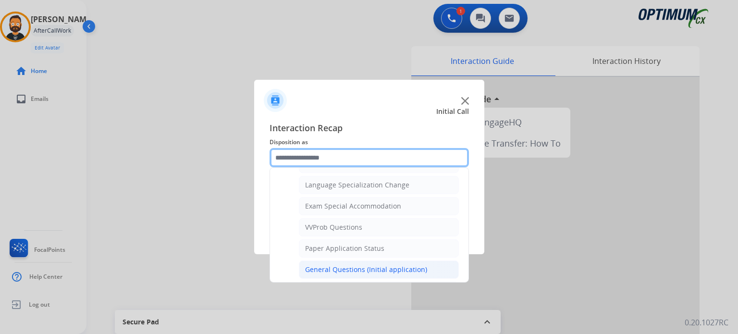
scroll to position [496, 0]
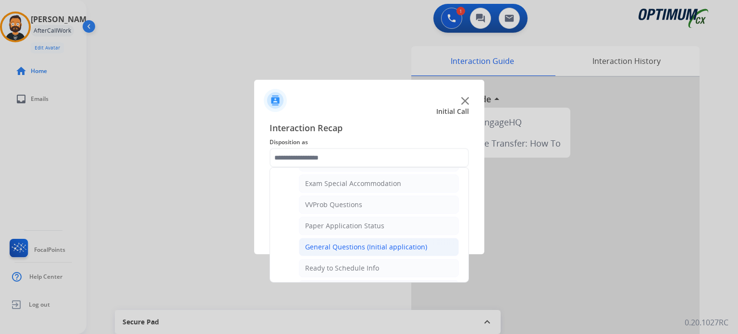
click at [366, 242] on div "General Questions (Initial application)" at bounding box center [366, 247] width 122 height 10
type input "**********"
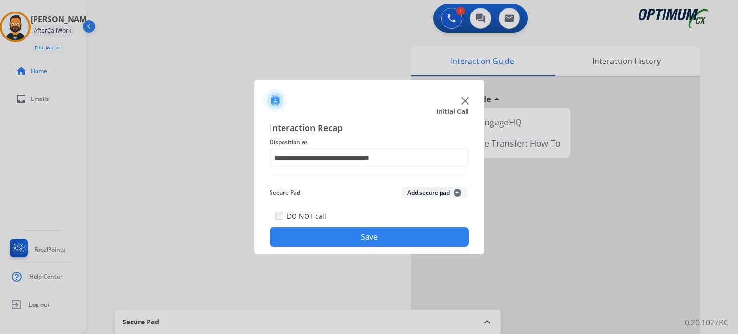
click at [366, 242] on button "Save" at bounding box center [368, 236] width 199 height 19
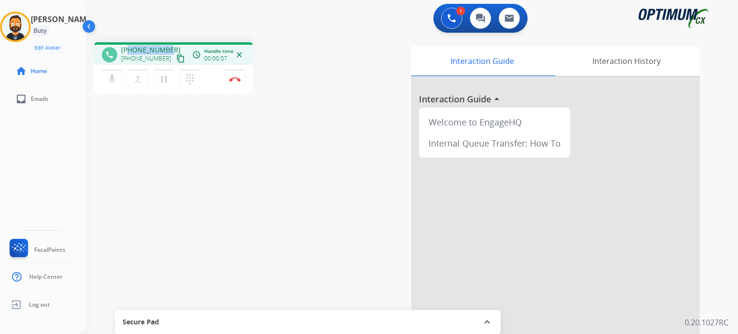
drag, startPoint x: 168, startPoint y: 48, endPoint x: 130, endPoint y: 46, distance: 38.0
click at [130, 46] on div "[PHONE_NUMBER] [PHONE_NUMBER] content_copy" at bounding box center [153, 54] width 65 height 19
copy span "8135286342"
click at [233, 80] on img at bounding box center [235, 79] width 12 height 5
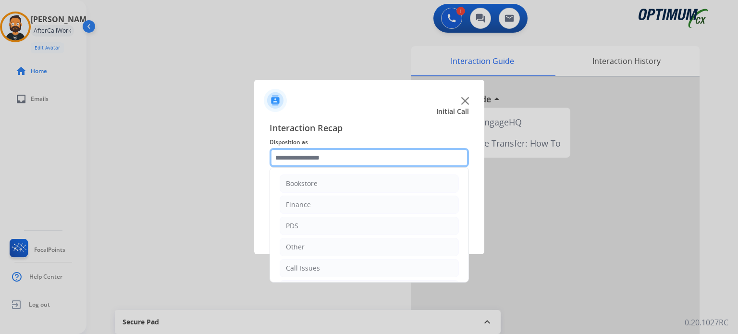
click at [317, 165] on input "text" at bounding box center [368, 157] width 199 height 19
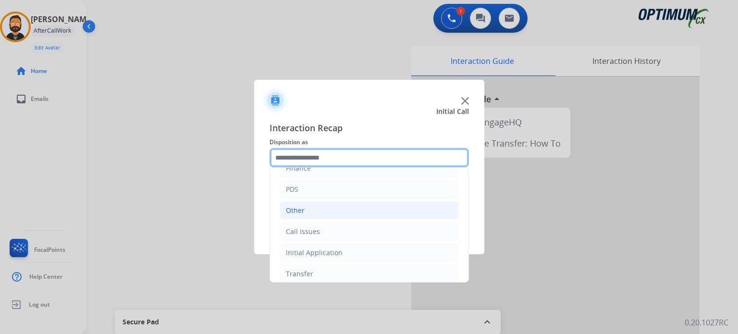
scroll to position [63, 0]
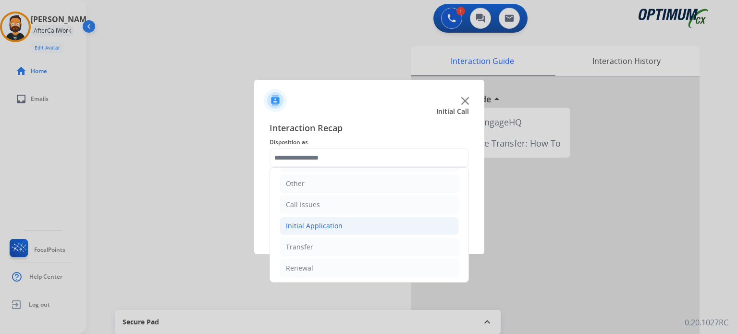
click at [333, 227] on div "Initial Application" at bounding box center [314, 226] width 57 height 10
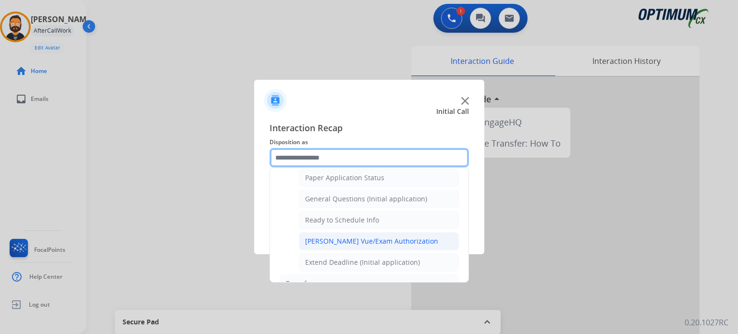
scroll to position [496, 0]
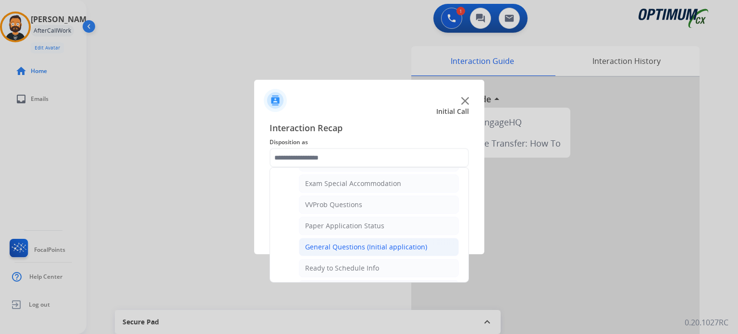
click at [339, 244] on div "General Questions (Initial application)" at bounding box center [366, 247] width 122 height 10
type input "**********"
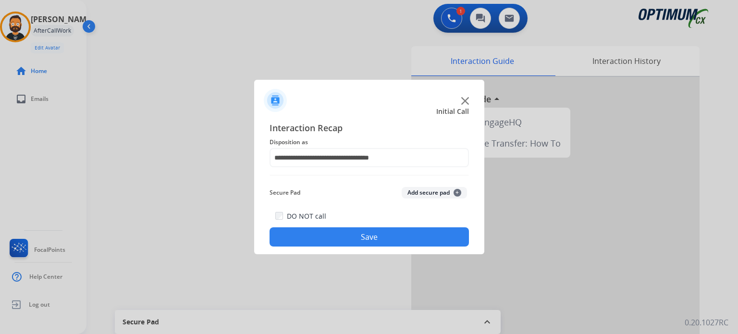
click at [342, 240] on button "Save" at bounding box center [368, 236] width 199 height 19
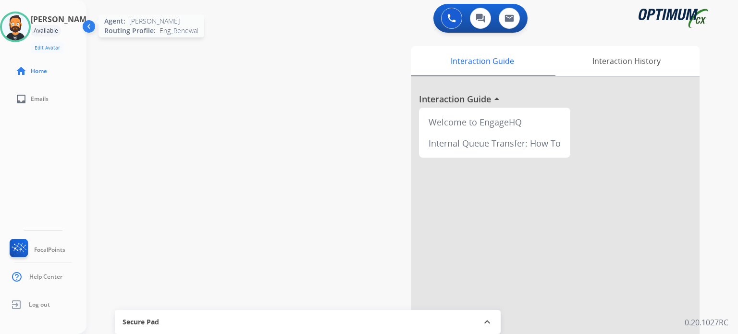
click at [25, 25] on img at bounding box center [15, 26] width 27 height 27
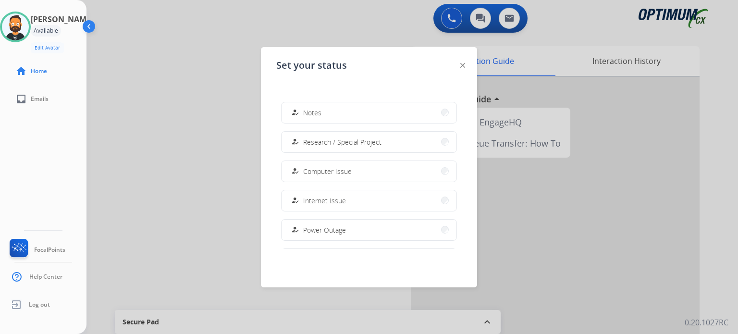
scroll to position [239, 0]
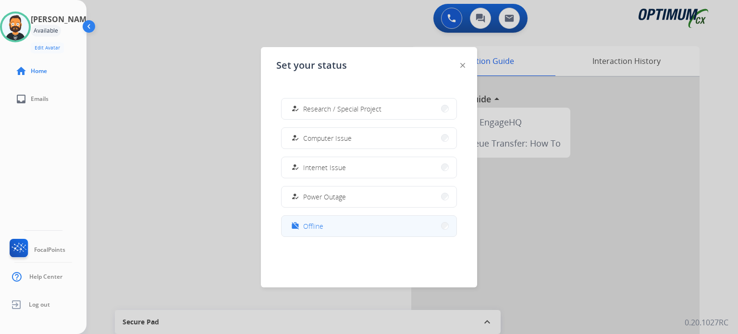
click at [342, 223] on button "work_off Offline" at bounding box center [368, 226] width 175 height 21
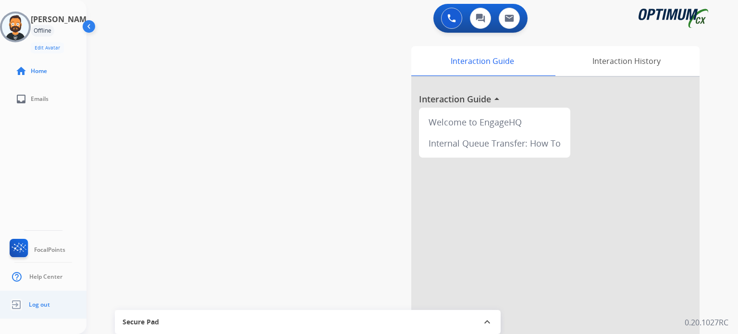
click at [47, 302] on span "Log out" at bounding box center [39, 305] width 21 height 8
